Goal: Transaction & Acquisition: Purchase product/service

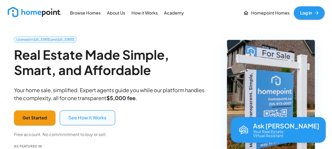
click at [88, 116] on button "See How It Works" at bounding box center [87, 117] width 55 height 15
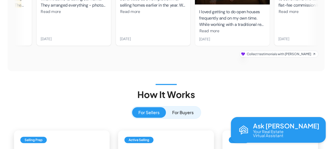
scroll to position [698, 0]
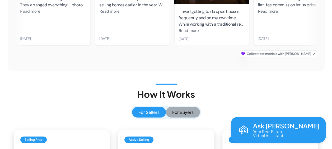
click at [184, 107] on button "For Buyers" at bounding box center [183, 112] width 34 height 11
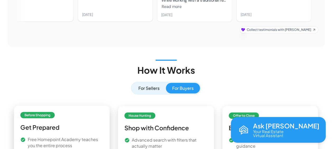
scroll to position [751, 0]
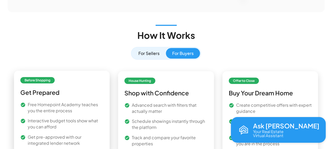
click at [39, 78] on span "Before Shopping" at bounding box center [37, 80] width 30 height 5
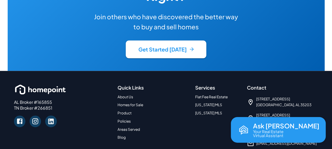
scroll to position [1329, 0]
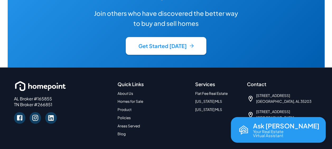
click at [133, 99] on link "Homes for Sale" at bounding box center [130, 101] width 26 height 4
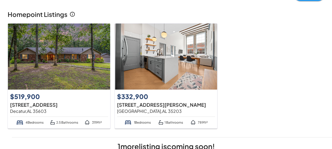
scroll to position [26, 0]
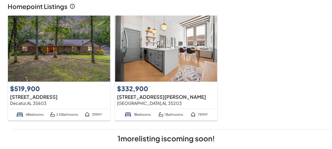
click at [73, 54] on img at bounding box center [59, 49] width 102 height 66
